Goal: Task Accomplishment & Management: Use online tool/utility

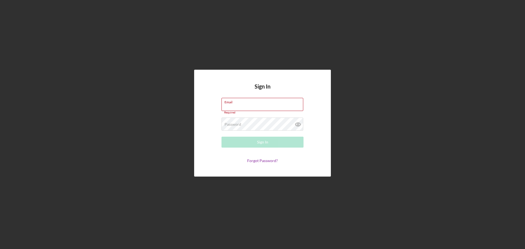
type input "[EMAIL_ADDRESS][DOMAIN_NAME]"
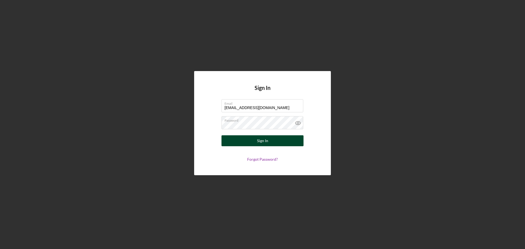
click at [261, 141] on div "Sign In" at bounding box center [262, 140] width 11 height 11
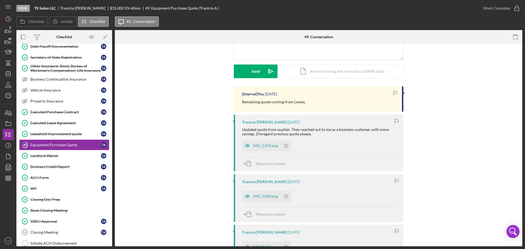
scroll to position [55, 0]
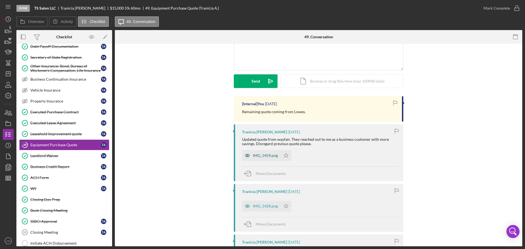
click at [258, 154] on div "IMG_1459.png" at bounding box center [265, 156] width 25 height 4
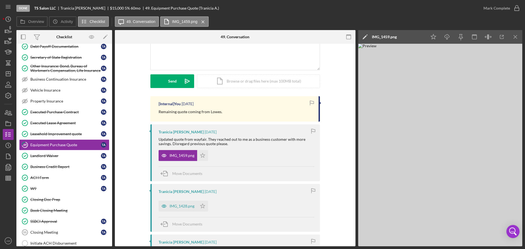
click at [460, 218] on img at bounding box center [440, 145] width 164 height 203
click at [501, 35] on icon "button" at bounding box center [502, 37] width 4 height 4
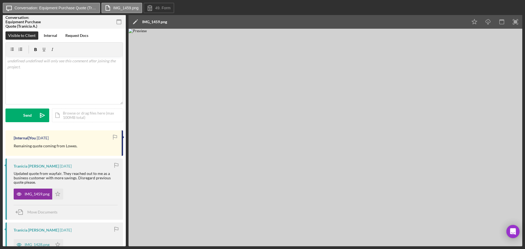
click at [337, 215] on img at bounding box center [326, 138] width 394 height 218
click at [503, 21] on icon "button" at bounding box center [502, 22] width 12 height 12
click at [320, 134] on img at bounding box center [326, 138] width 394 height 218
click at [486, 20] on icon "Icon/Download" at bounding box center [488, 22] width 12 height 12
